Goal: Information Seeking & Learning: Learn about a topic

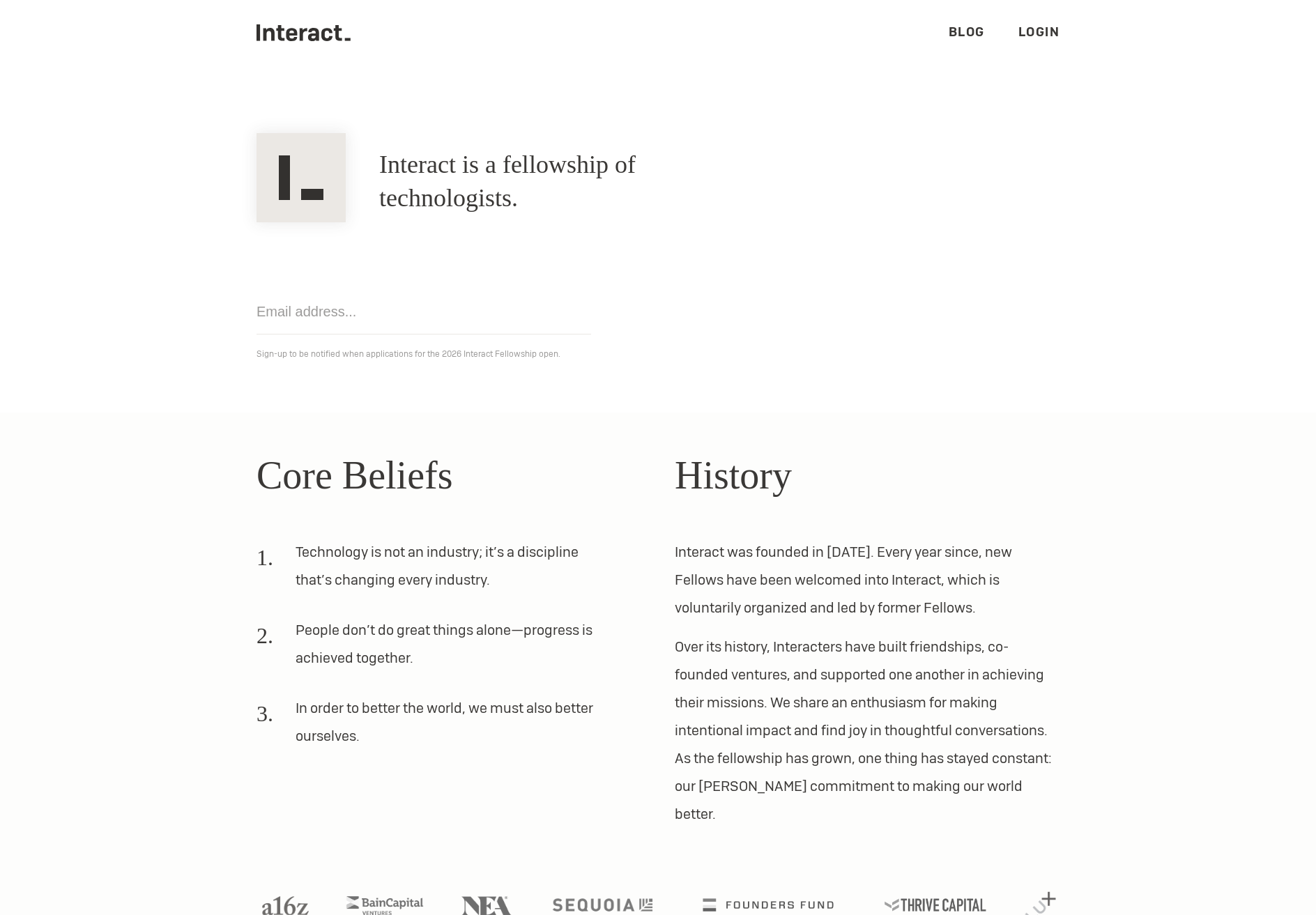
scroll to position [49, 0]
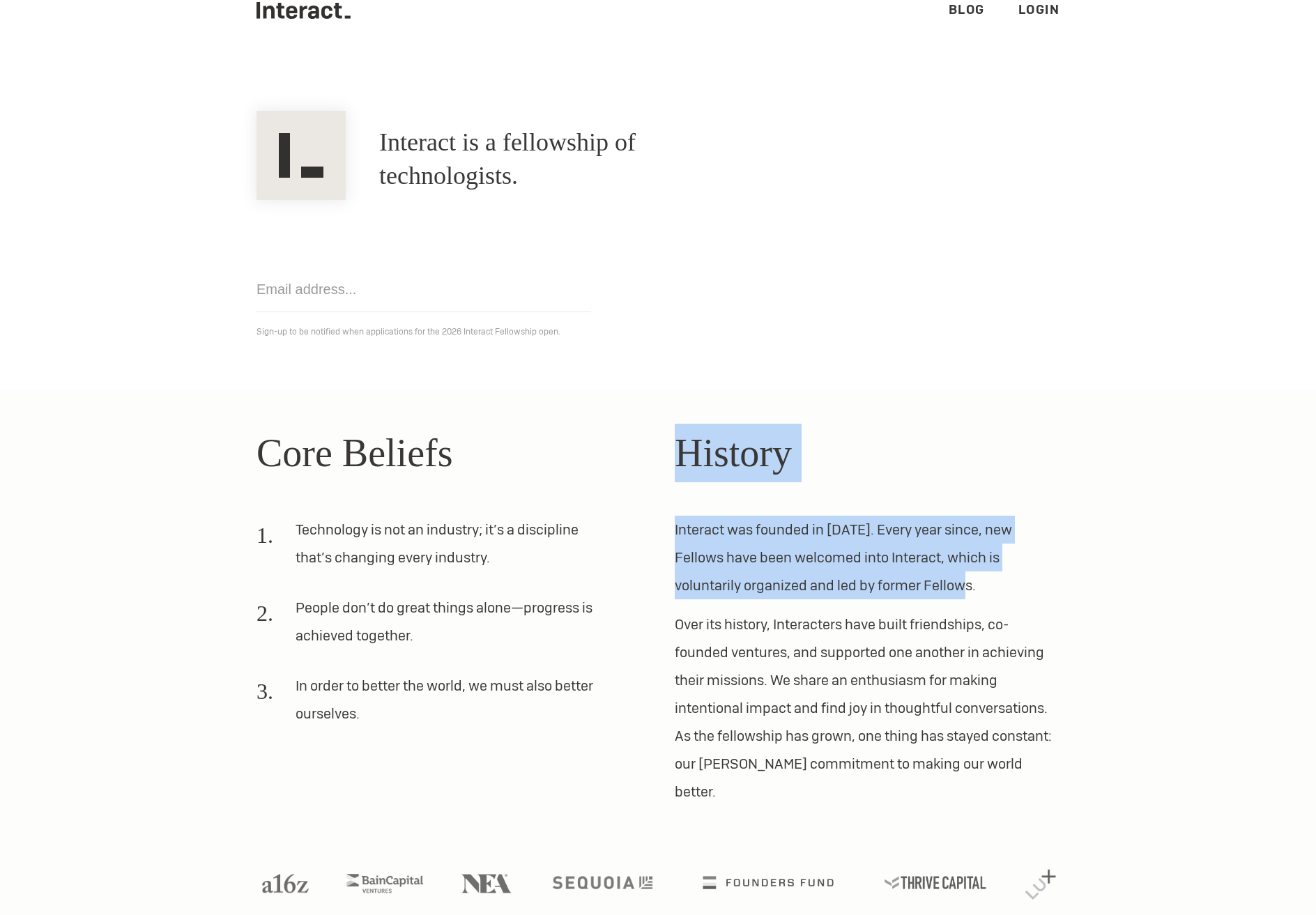
drag, startPoint x: 681, startPoint y: 450, endPoint x: 966, endPoint y: 579, distance: 312.8
click at [966, 579] on div "History Interact was founded in [DATE]. Every year since, new Fellows have been…" at bounding box center [868, 615] width 385 height 382
click at [966, 579] on p "Interact was founded in [DATE]. Every year since, new Fellows have been welcome…" at bounding box center [868, 558] width 385 height 84
drag, startPoint x: 924, startPoint y: 580, endPoint x: 666, endPoint y: 526, distance: 263.6
click at [666, 526] on div "Core Beliefs Technology is not an industry; it’s a discipline that’s changing e…" at bounding box center [658, 615] width 837 height 382
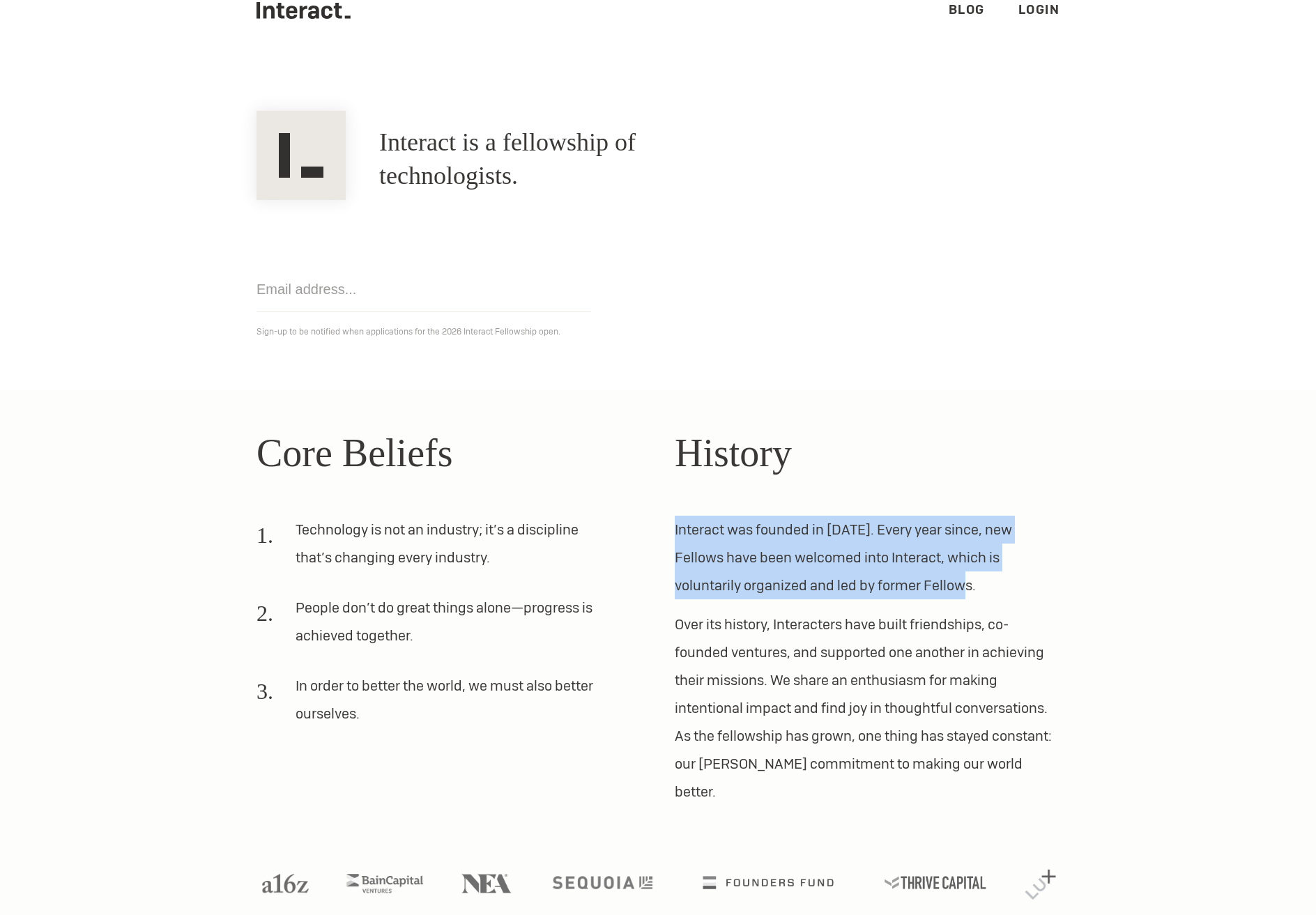
click at [666, 526] on div "Core Beliefs Technology is not an industry; it’s a discipline that’s changing e…" at bounding box center [658, 615] width 837 height 382
drag, startPoint x: 684, startPoint y: 448, endPoint x: 910, endPoint y: 590, distance: 266.9
click at [910, 590] on div "History Interact was founded in [DATE]. Every year since, new Fellows have been…" at bounding box center [868, 615] width 385 height 382
click at [910, 590] on p "Interact was founded in [DATE]. Every year since, new Fellows have been welcome…" at bounding box center [868, 558] width 385 height 84
drag, startPoint x: 924, startPoint y: 585, endPoint x: 675, endPoint y: 529, distance: 255.2
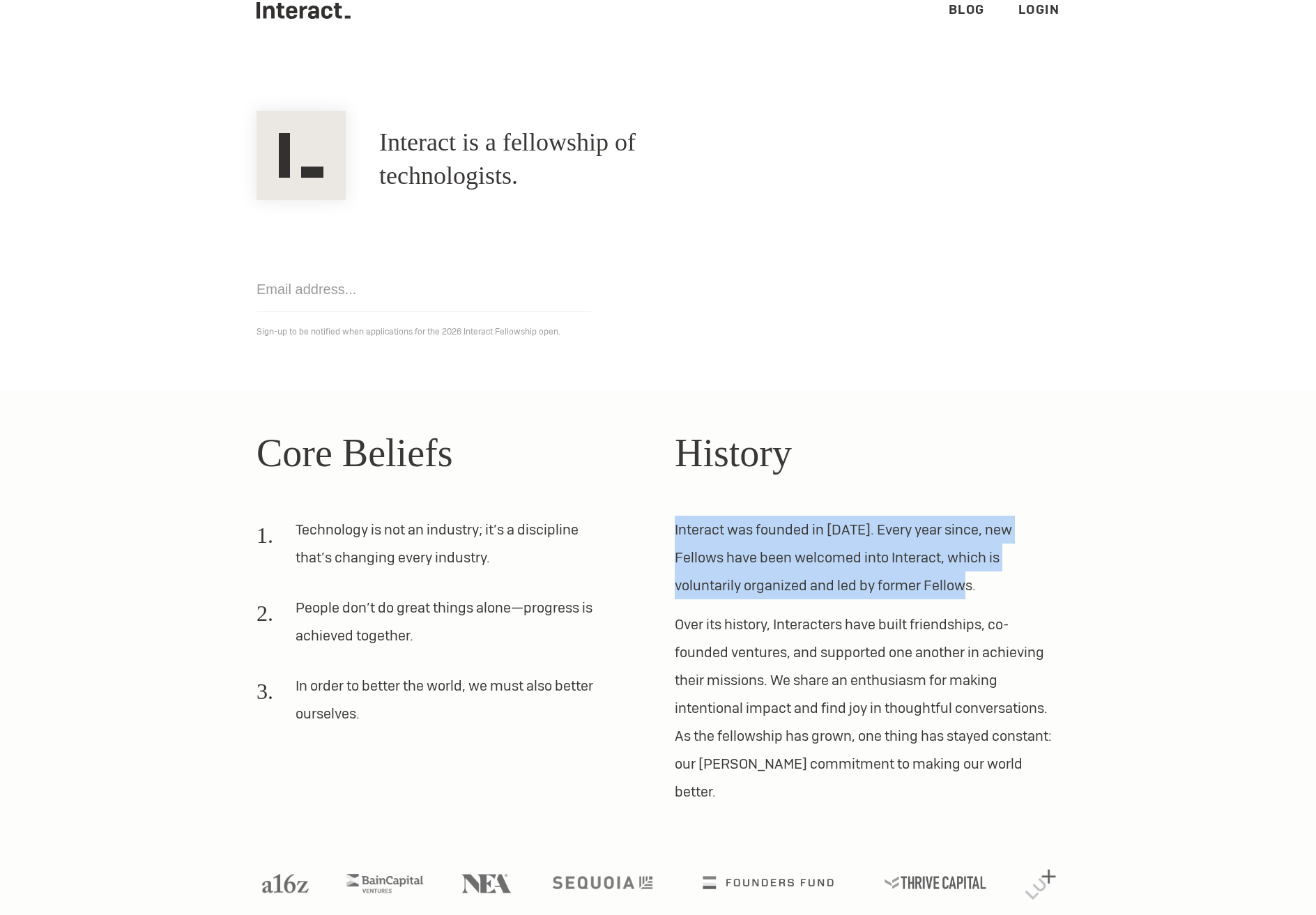
click at [675, 529] on p "Interact was founded in [DATE]. Every year since, new Fellows have been welcome…" at bounding box center [868, 558] width 385 height 84
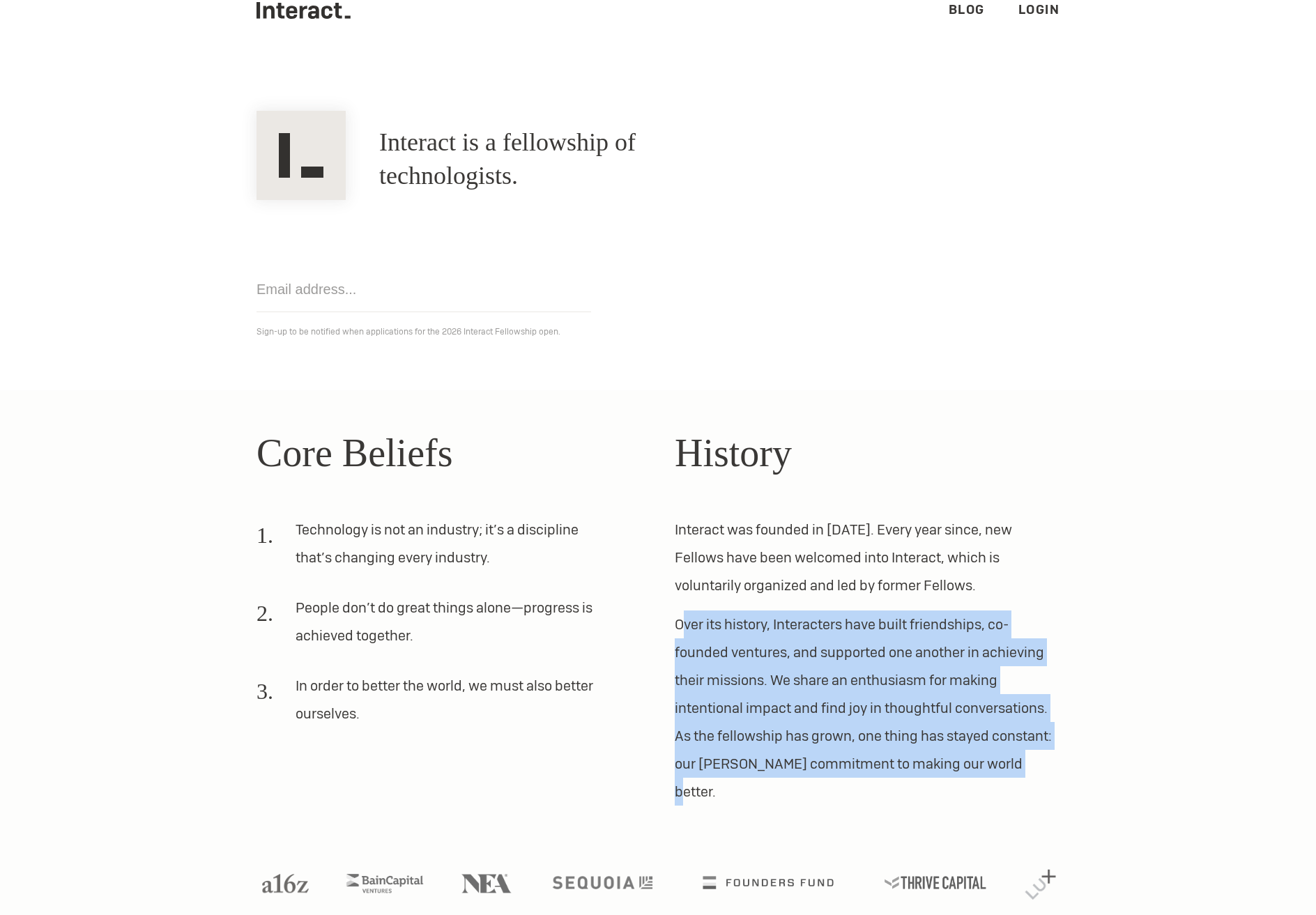
drag, startPoint x: 682, startPoint y: 613, endPoint x: 1027, endPoint y: 759, distance: 374.6
click at [1027, 759] on p "Over its history, Interacters have built friendships, co-founded ventures, and …" at bounding box center [868, 708] width 385 height 195
drag, startPoint x: 1032, startPoint y: 761, endPoint x: 673, endPoint y: 625, distance: 383.9
click at [673, 625] on div "Core Beliefs Technology is not an industry; it’s a discipline that’s changing e…" at bounding box center [658, 615] width 837 height 382
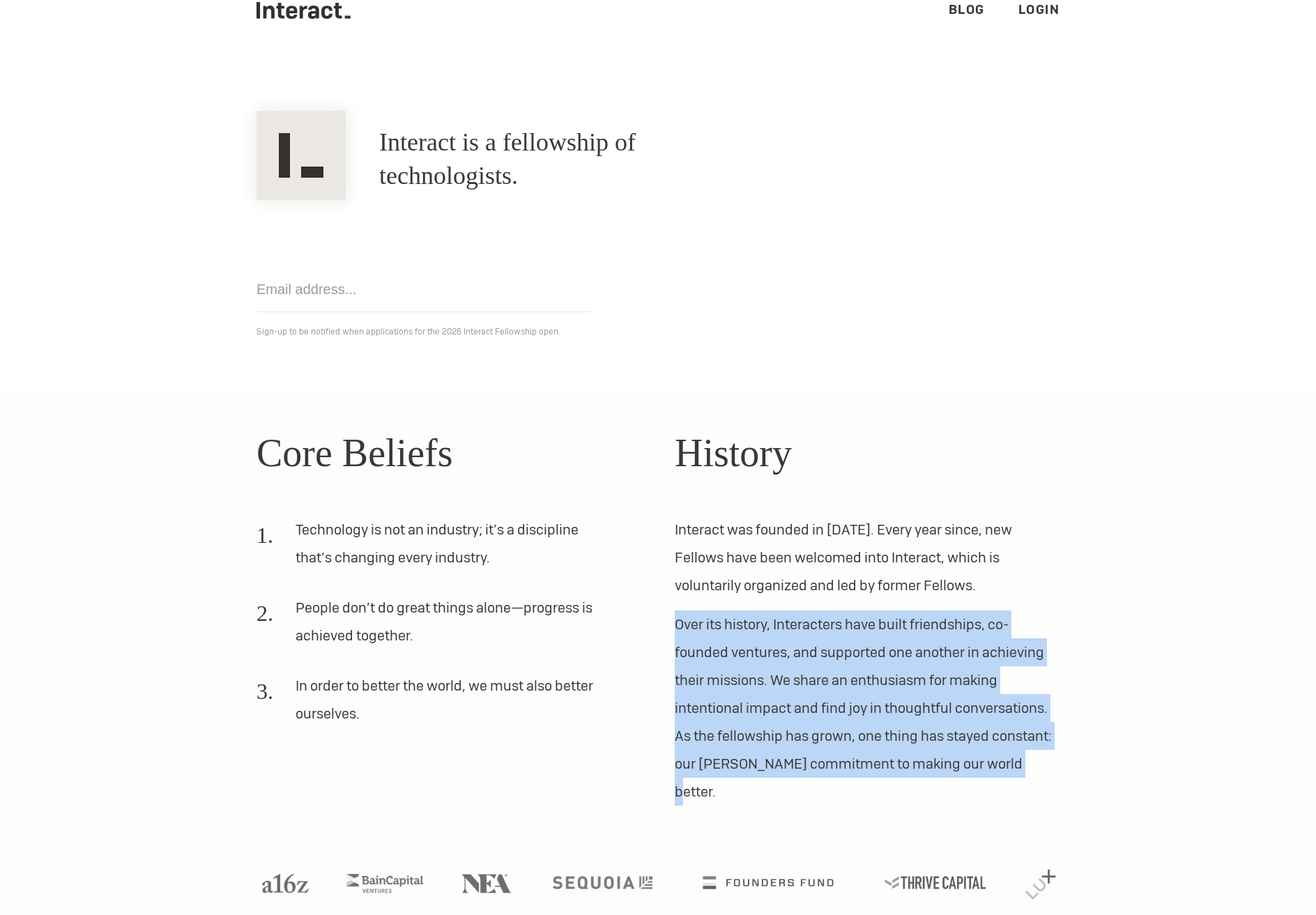
click at [673, 625] on div "Core Beliefs Technology is not an industry; it’s a discipline that’s changing e…" at bounding box center [658, 615] width 837 height 382
drag, startPoint x: 676, startPoint y: 622, endPoint x: 1016, endPoint y: 768, distance: 370.0
click at [1016, 768] on p "Over its history, Interacters have built friendships, co-founded ventures, and …" at bounding box center [868, 708] width 385 height 195
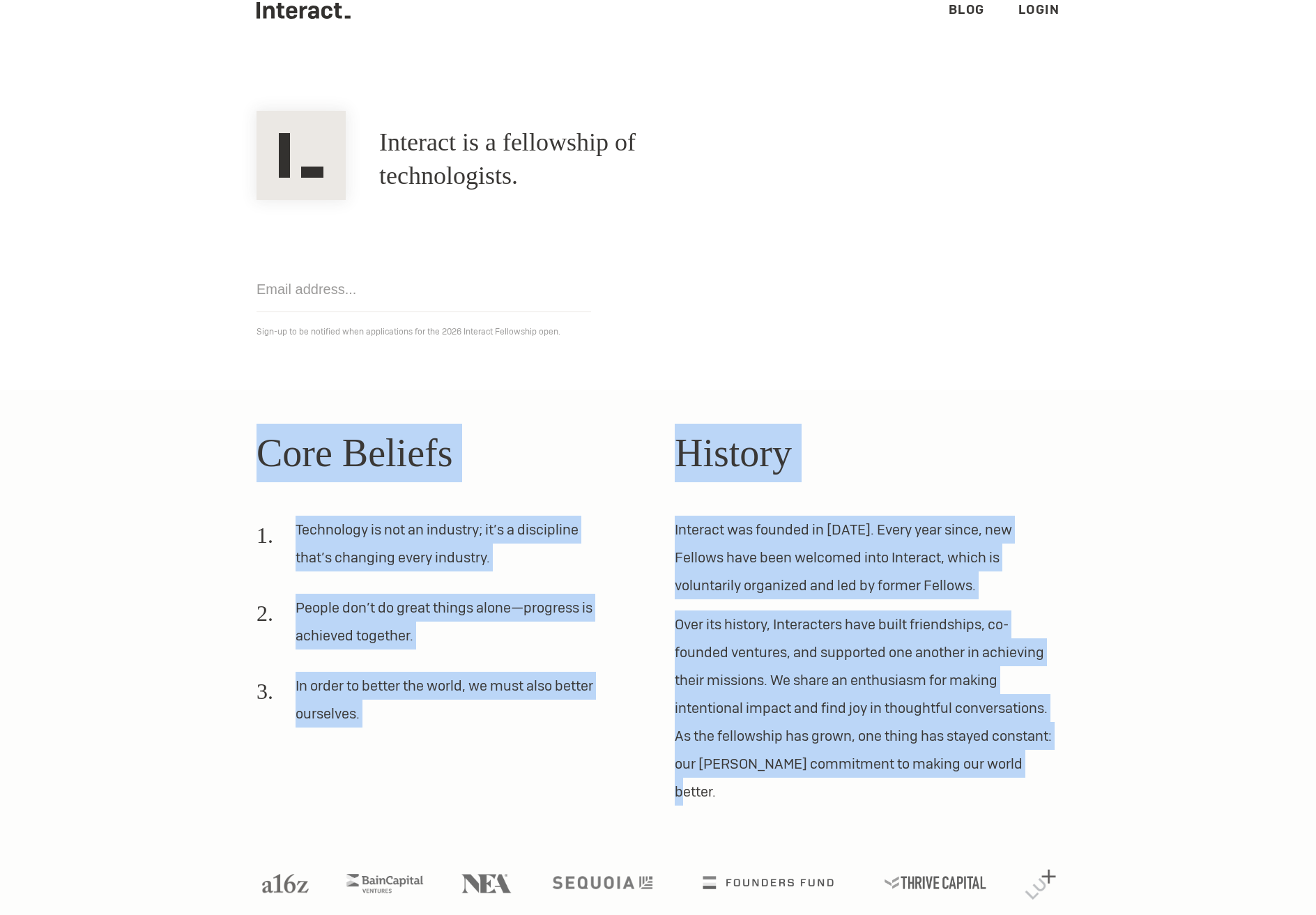
drag, startPoint x: 1023, startPoint y: 766, endPoint x: 248, endPoint y: 470, distance: 829.6
click at [248, 470] on div "Core Beliefs Technology is not an industry; it’s a discipline that’s changing e…" at bounding box center [658, 615] width 837 height 382
drag, startPoint x: 242, startPoint y: 467, endPoint x: 1052, endPoint y: 760, distance: 861.4
click at [1052, 760] on div "Core Beliefs Technology is not an industry; it’s a discipline that’s changing e…" at bounding box center [658, 615] width 837 height 382
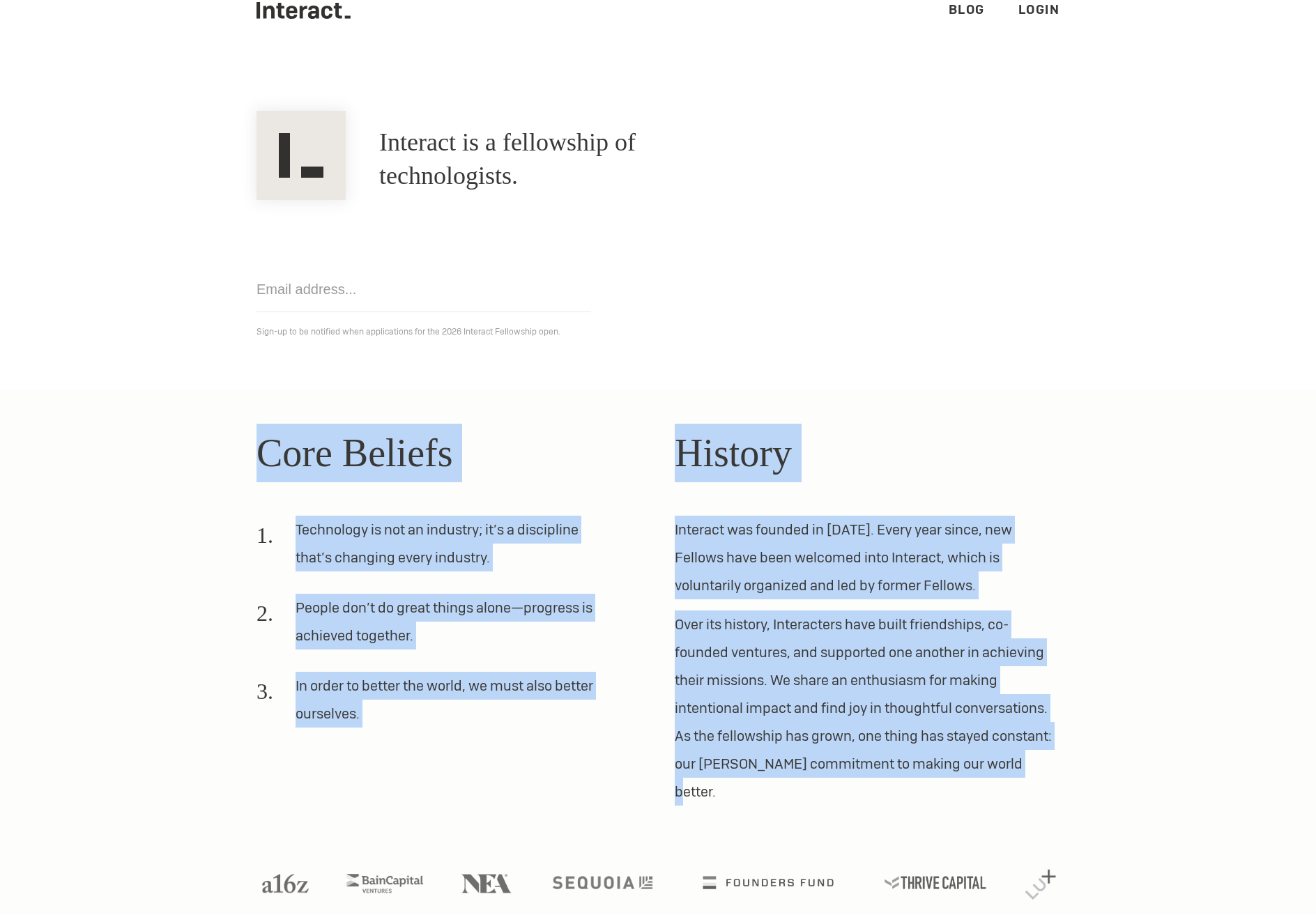
click at [1052, 760] on p "Over its history, Interacters have built friendships, co-founded ventures, and …" at bounding box center [868, 708] width 385 height 195
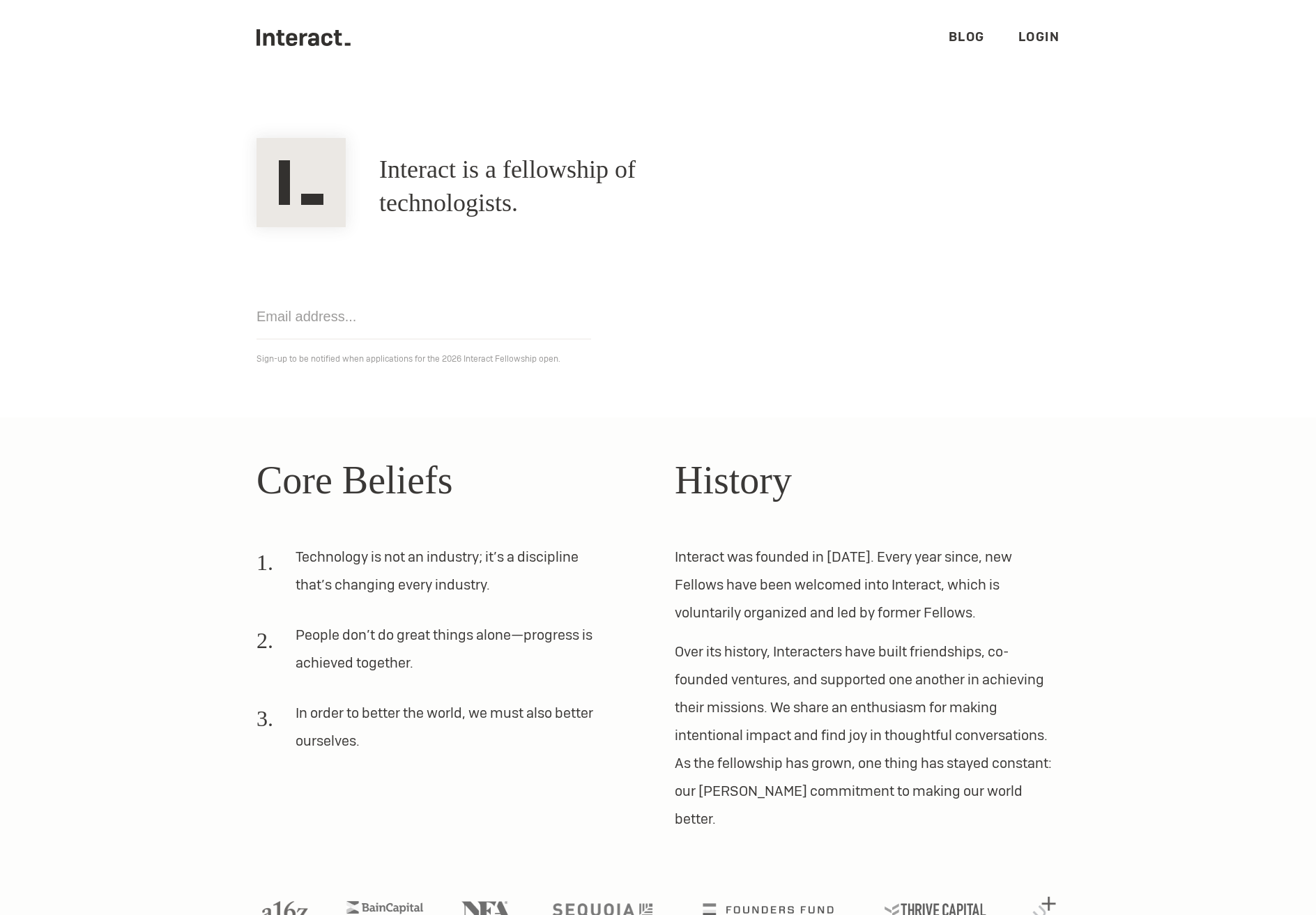
scroll to position [0, 0]
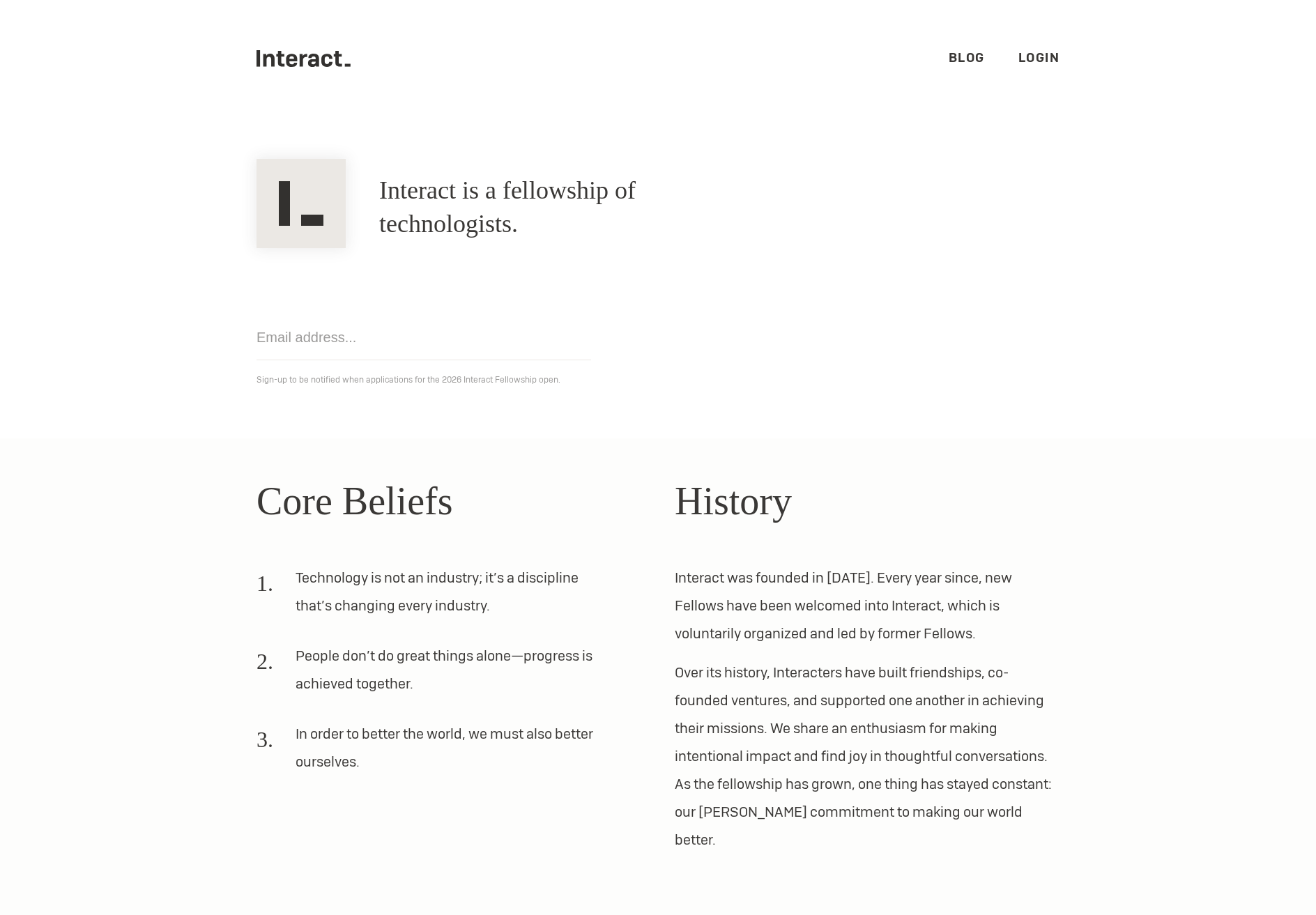
click at [949, 56] on link "Blog" at bounding box center [966, 57] width 36 height 16
